Goal: Check status: Check status

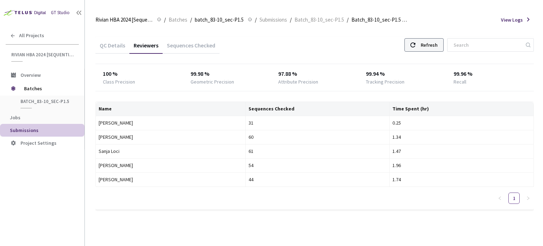
click at [426, 51] on div "Refresh" at bounding box center [423, 44] width 39 height 13
click at [434, 42] on div "Refresh" at bounding box center [429, 45] width 17 height 13
click at [438, 46] on div "Refresh" at bounding box center [429, 45] width 17 height 13
click at [436, 46] on div "Refresh" at bounding box center [429, 45] width 17 height 13
click at [434, 47] on div "Refresh" at bounding box center [429, 45] width 17 height 13
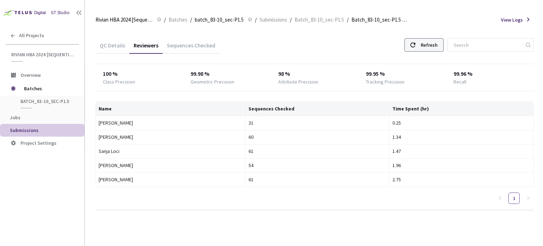
click at [434, 47] on div "Refresh" at bounding box center [429, 45] width 17 height 13
click at [430, 51] on div "Refresh" at bounding box center [429, 45] width 17 height 13
click at [434, 51] on div "Refresh" at bounding box center [429, 45] width 17 height 13
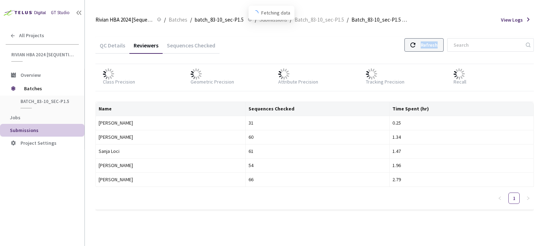
click at [434, 51] on div "Refresh" at bounding box center [429, 45] width 17 height 13
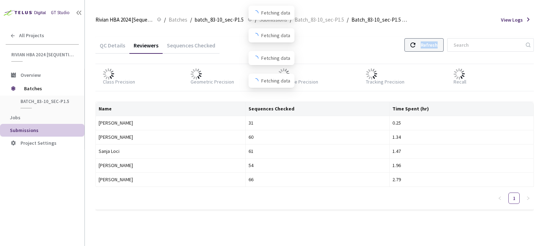
click at [434, 51] on div "Refresh" at bounding box center [429, 45] width 17 height 13
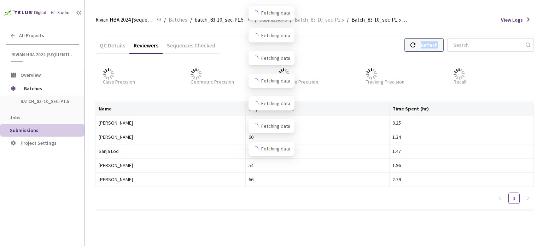
click at [434, 51] on div "Refresh" at bounding box center [429, 45] width 17 height 13
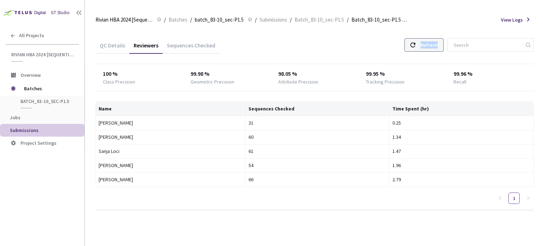
click at [434, 51] on div "Refresh" at bounding box center [429, 45] width 17 height 13
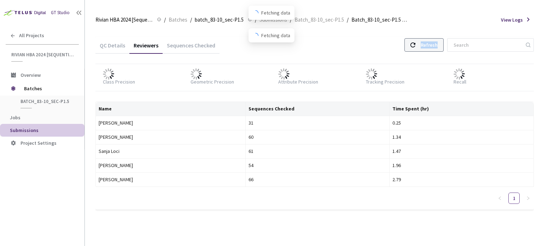
click at [434, 51] on div "Refresh" at bounding box center [429, 45] width 17 height 13
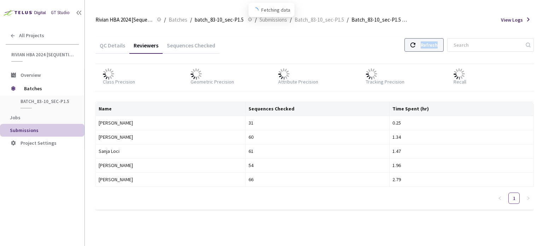
click at [434, 51] on div "Refresh" at bounding box center [429, 45] width 17 height 13
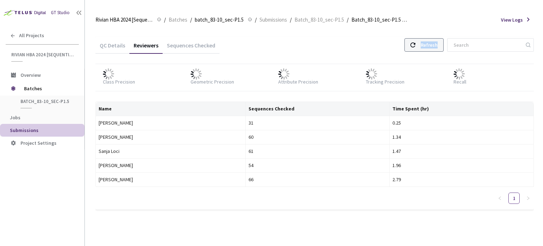
click at [434, 51] on div "Refresh" at bounding box center [429, 45] width 17 height 13
click at [438, 49] on div "Refresh" at bounding box center [429, 45] width 17 height 13
click at [423, 51] on div "Refresh" at bounding box center [423, 44] width 39 height 13
